Goal: Transaction & Acquisition: Purchase product/service

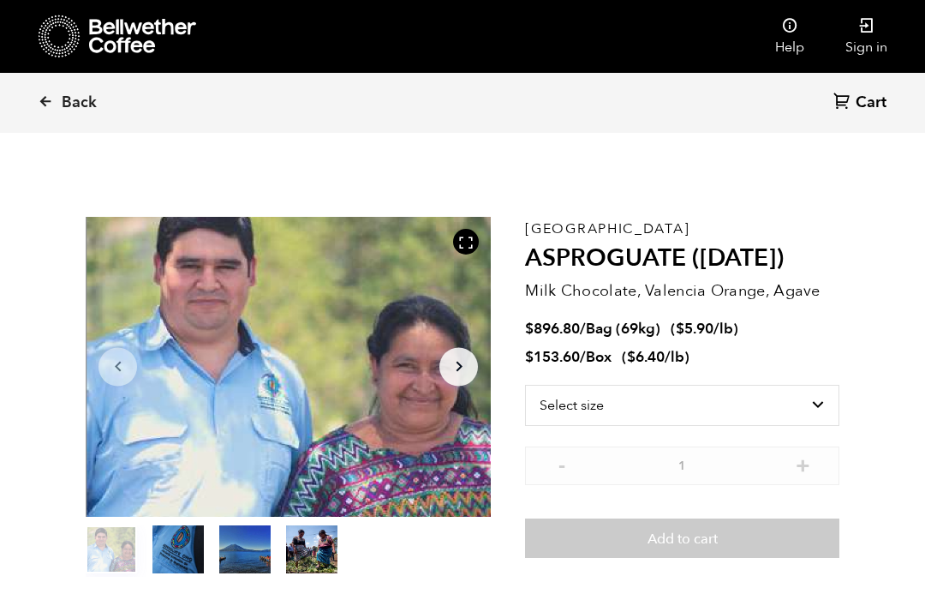
click at [68, 99] on span "Back" at bounding box center [79, 103] width 35 height 21
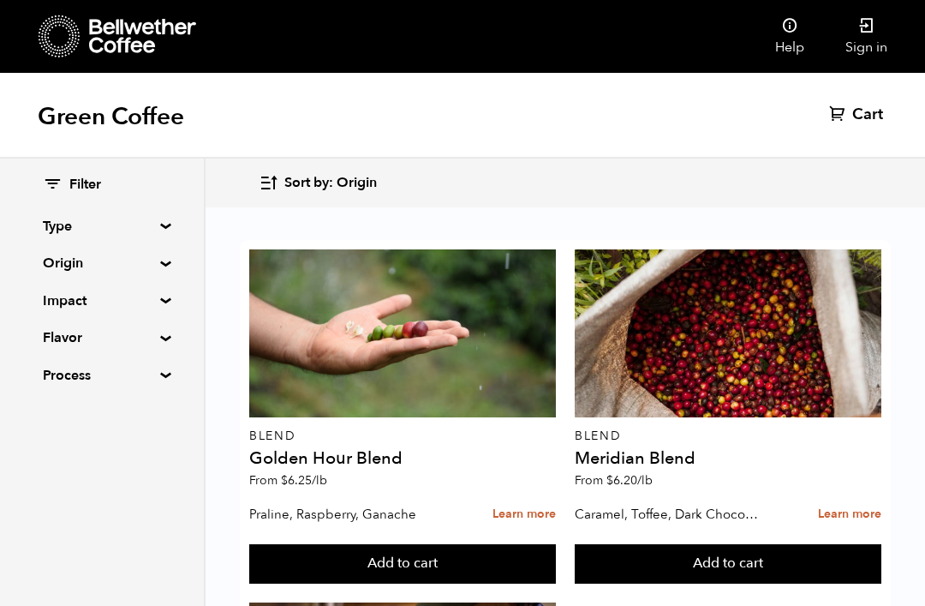
click at [148, 264] on summary "Origin" at bounding box center [102, 263] width 118 height 21
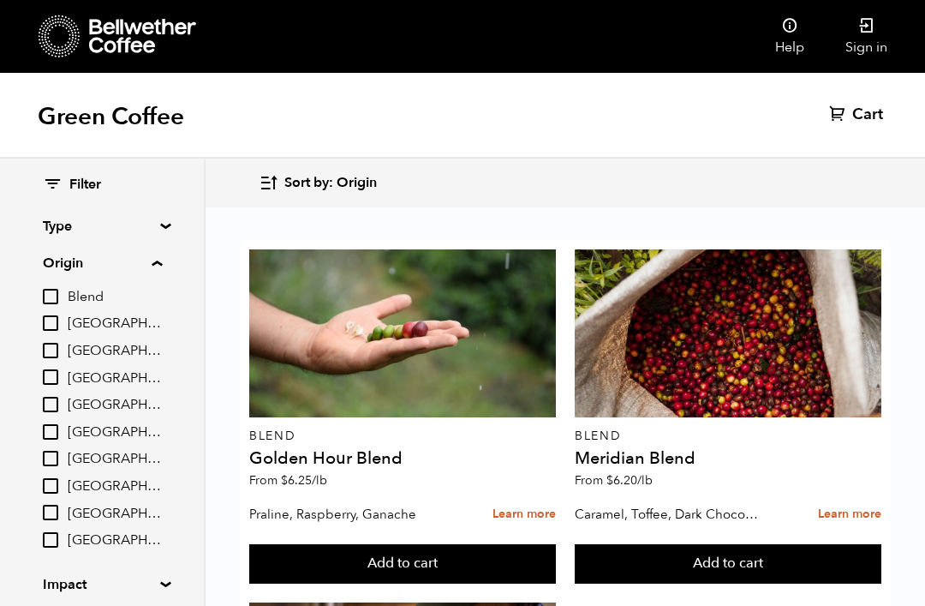
click at [63, 530] on label "[GEOGRAPHIC_DATA]" at bounding box center [102, 540] width 119 height 21
click at [0, 0] on input "[GEOGRAPHIC_DATA]" at bounding box center [0, 0] width 0 height 0
checkbox input "true"
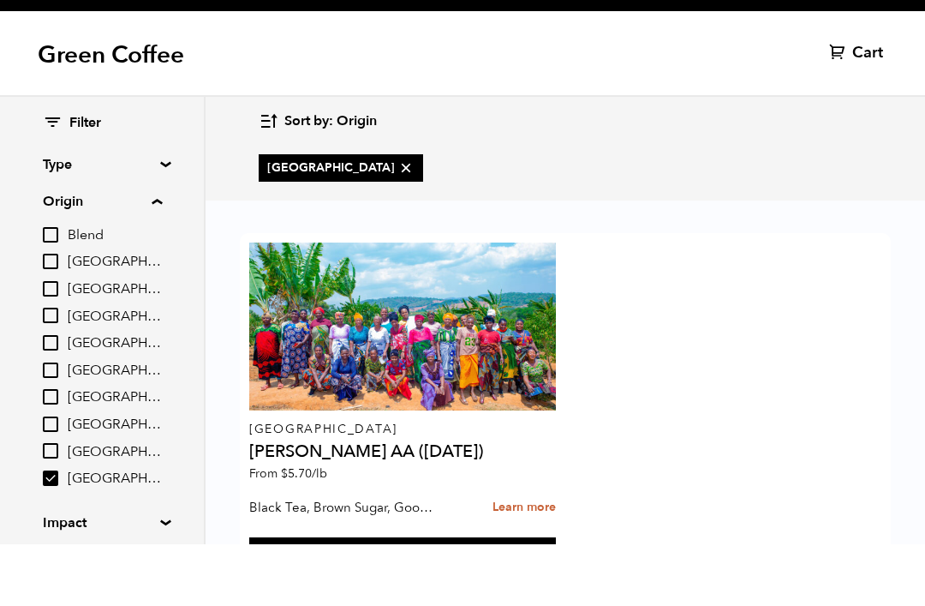
scroll to position [27, 0]
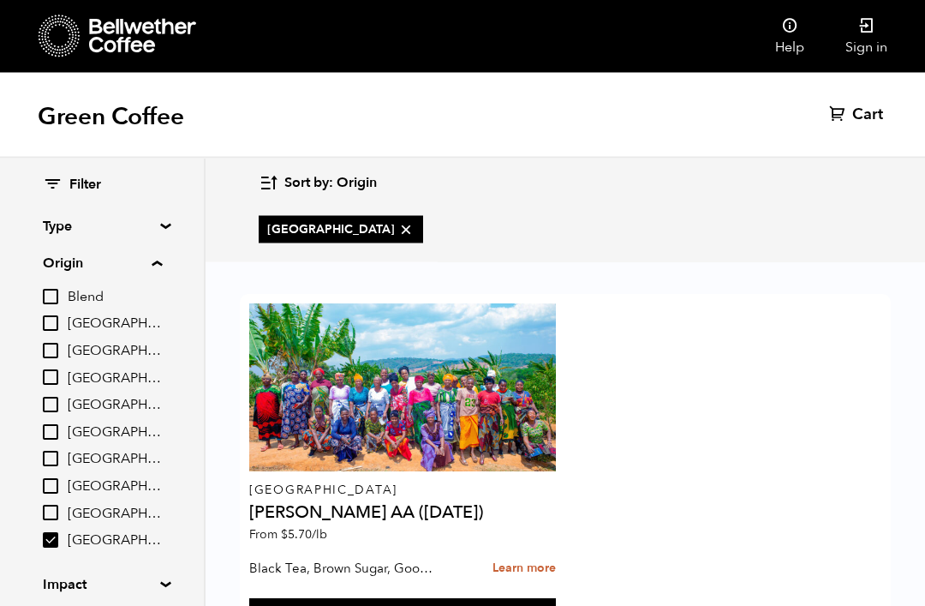
click at [439, 505] on h4 "[PERSON_NAME] AA ([DATE])" at bounding box center [402, 513] width 307 height 17
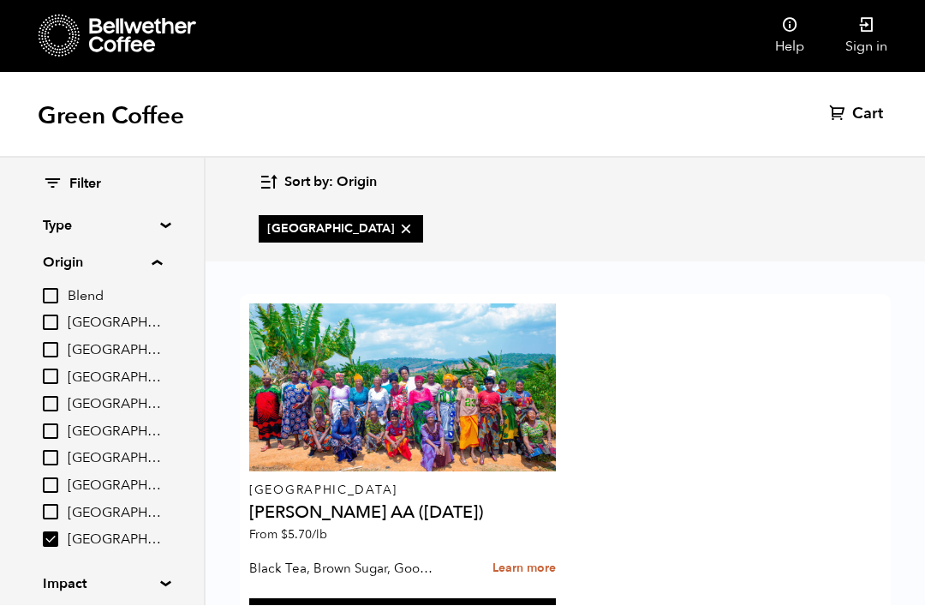
click at [372, 505] on h4 "[PERSON_NAME] AA ([DATE])" at bounding box center [402, 513] width 307 height 17
click at [440, 353] on div at bounding box center [402, 388] width 307 height 168
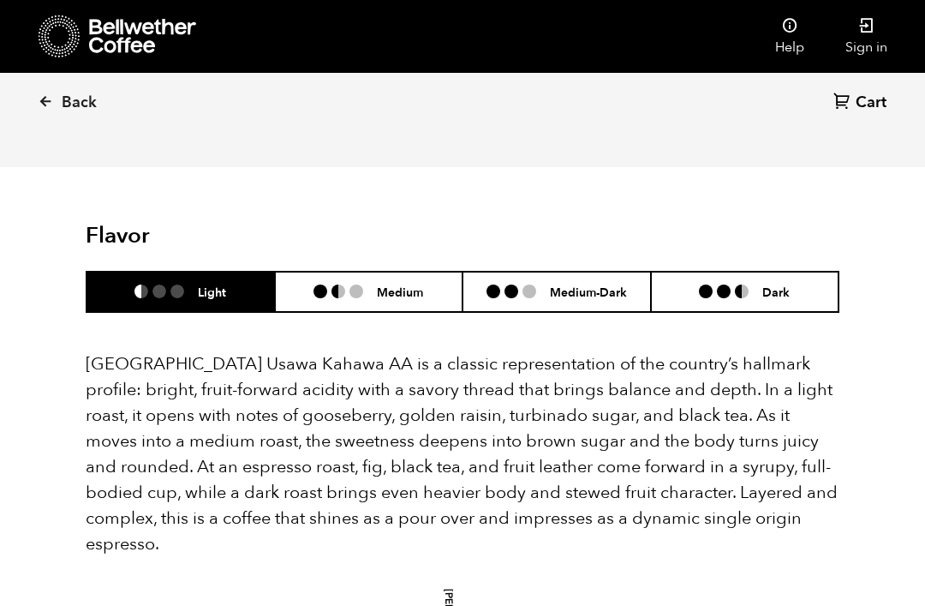
scroll to position [1102, 0]
